Goal: Check status: Check status

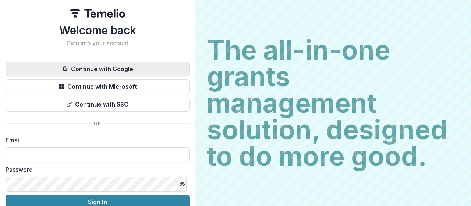
click at [114, 67] on button "Continue with Google" at bounding box center [98, 68] width 184 height 15
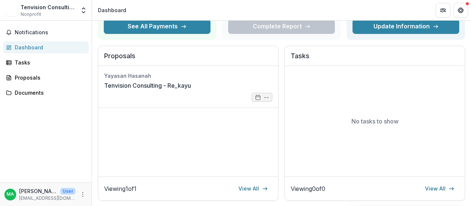
scroll to position [74, 0]
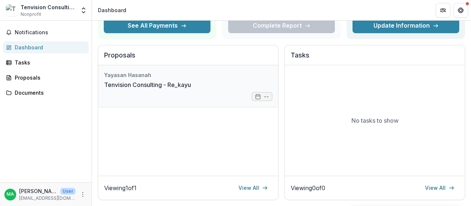
click at [191, 89] on link "Tenvision Consulting - Re_kayu" at bounding box center [147, 84] width 87 height 9
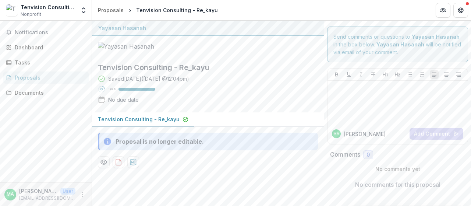
scroll to position [25, 0]
click at [44, 60] on div "Tasks" at bounding box center [49, 62] width 68 height 8
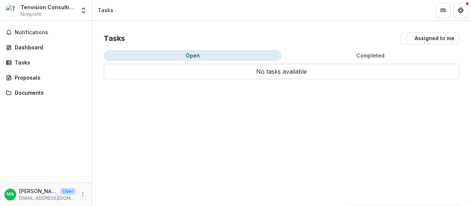
click at [143, 61] on div "Open Completed No tasks available No tasks available" at bounding box center [281, 64] width 355 height 29
click at [147, 54] on button "Open" at bounding box center [193, 55] width 178 height 11
click at [40, 31] on span "Notifications" at bounding box center [50, 32] width 71 height 6
click at [42, 46] on div "Dashboard" at bounding box center [49, 47] width 68 height 8
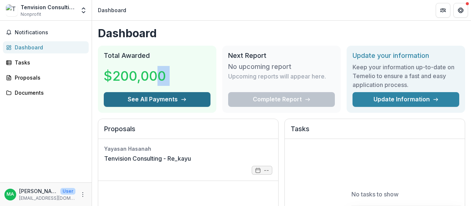
click at [160, 93] on div "Total Awarded $200,000 See All Payments" at bounding box center [157, 79] width 118 height 67
click at [160, 96] on button "See All Payments" at bounding box center [157, 99] width 107 height 15
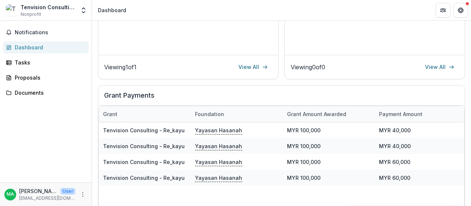
scroll to position [221, 0]
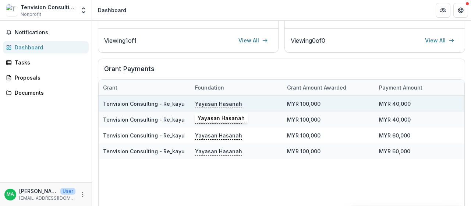
click at [225, 105] on p "Yayasan Hasanah" at bounding box center [218, 103] width 47 height 8
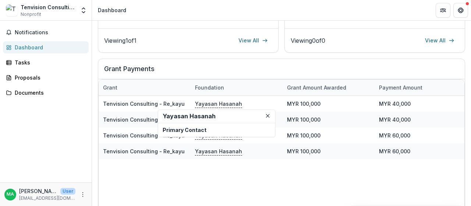
click at [174, 129] on p "Primary Contact" at bounding box center [216, 130] width 108 height 8
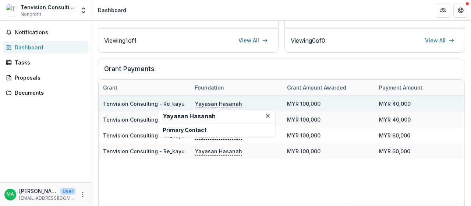
click at [224, 101] on p "Yayasan Hasanah" at bounding box center [218, 103] width 47 height 8
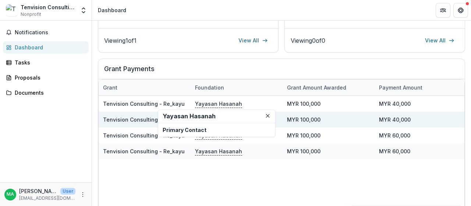
click at [120, 120] on link "Tenvision Consulting - Re_kayu" at bounding box center [144, 119] width 82 height 6
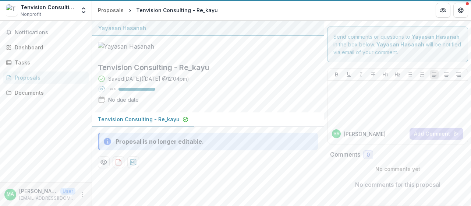
scroll to position [25, 0]
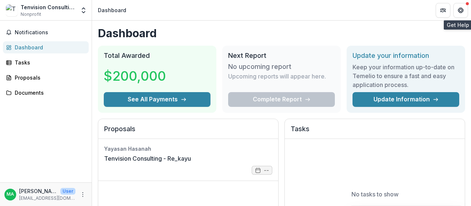
click at [460, 12] on icon "Get Help" at bounding box center [460, 10] width 6 height 6
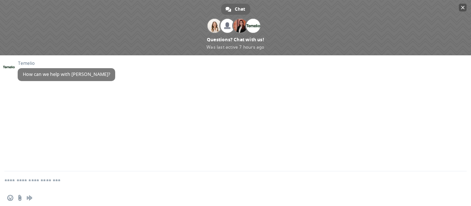
click at [469, 11] on span at bounding box center [235, 27] width 471 height 55
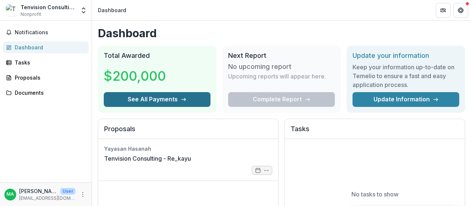
click at [156, 95] on button "See All Payments" at bounding box center [157, 99] width 107 height 15
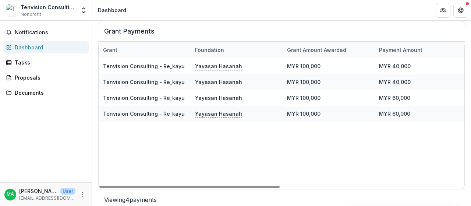
scroll to position [261, 0]
